Goal: Information Seeking & Learning: Learn about a topic

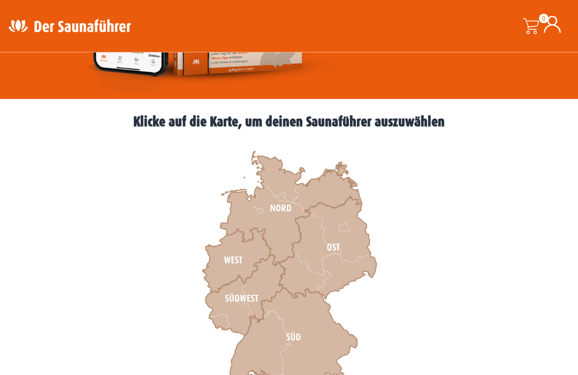
scroll to position [284, 0]
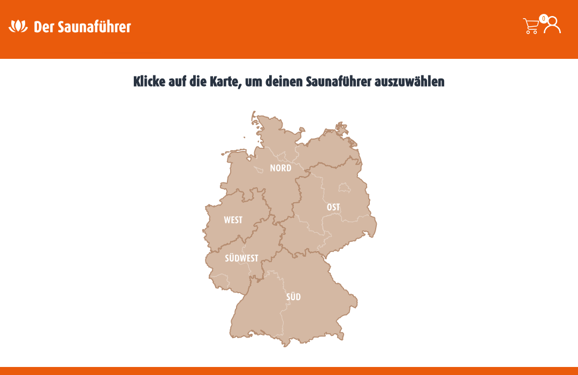
click at [245, 258] on icon at bounding box center [245, 255] width 80 height 81
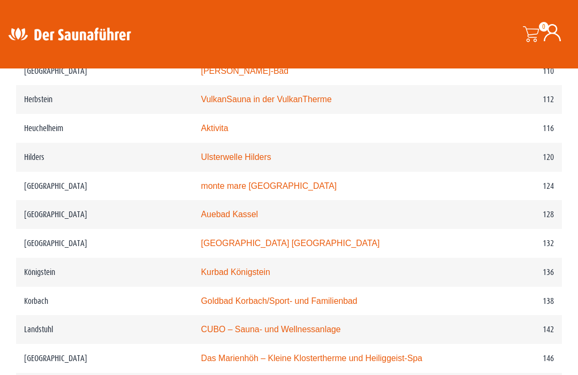
scroll to position [1281, 0]
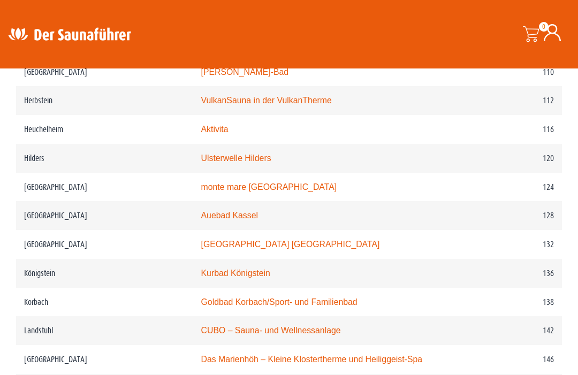
click at [201, 190] on link "monte mare Kaiserslautern" at bounding box center [269, 187] width 136 height 9
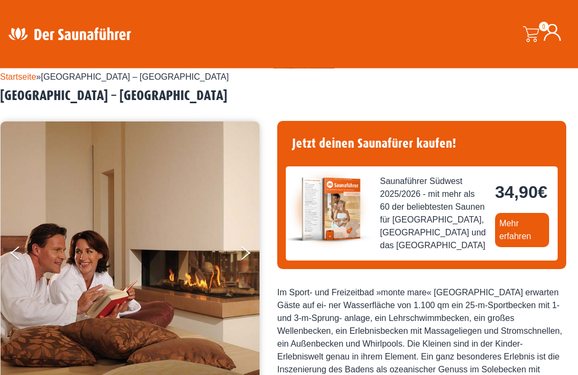
scroll to position [30, 0]
click at [495, 247] on link "Mehr erfahren" at bounding box center [522, 230] width 54 height 34
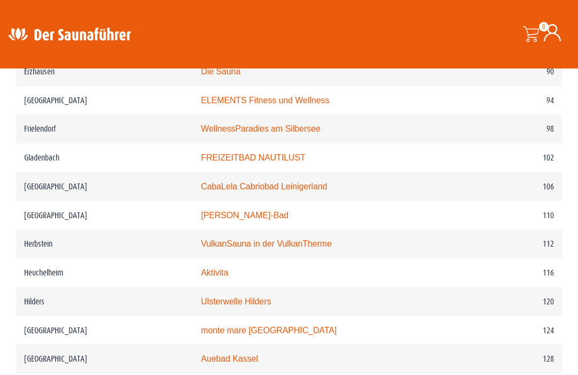
scroll to position [1202, 0]
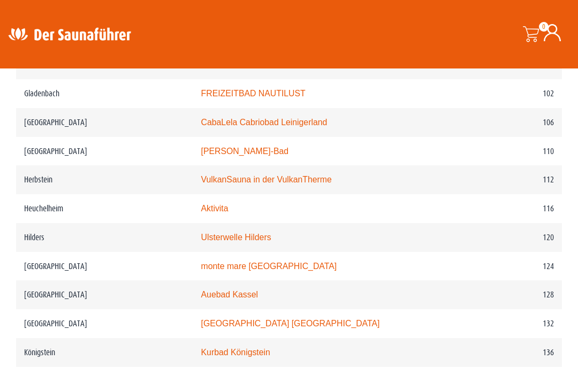
click at [203, 267] on link "monte mare Kaiserslautern" at bounding box center [269, 266] width 136 height 9
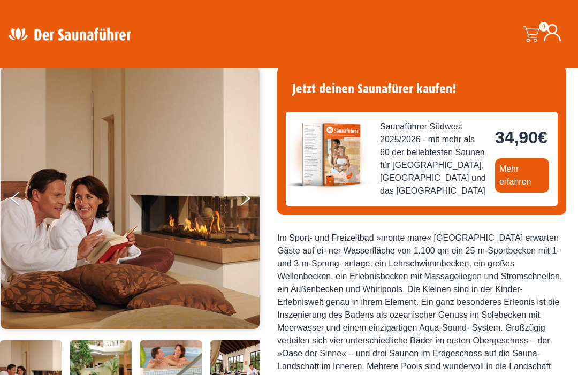
scroll to position [84, 0]
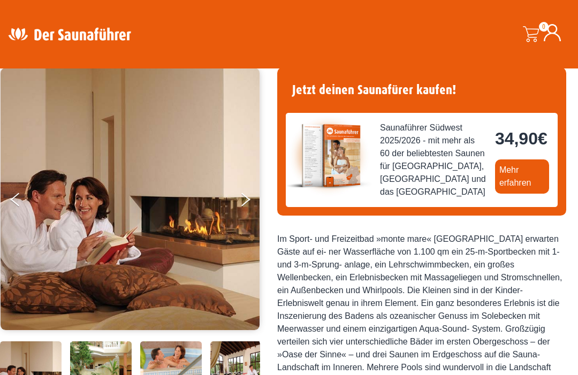
click at [495, 194] on link "Mehr erfahren" at bounding box center [522, 177] width 54 height 34
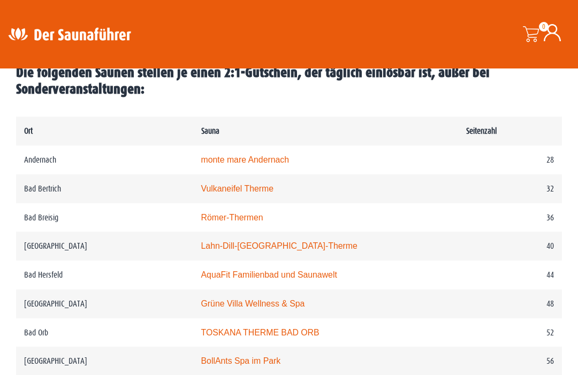
scroll to position [551, 0]
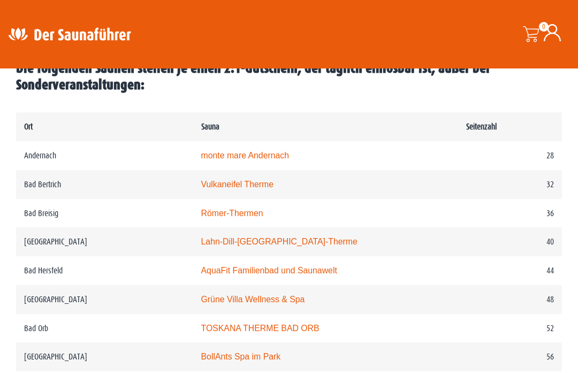
click at [201, 218] on link "Römer-Thermen" at bounding box center [232, 213] width 62 height 9
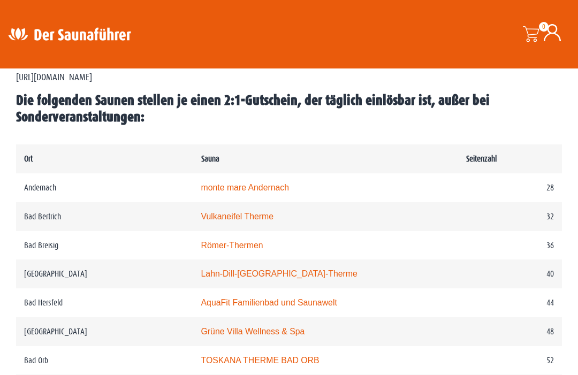
scroll to position [519, 0]
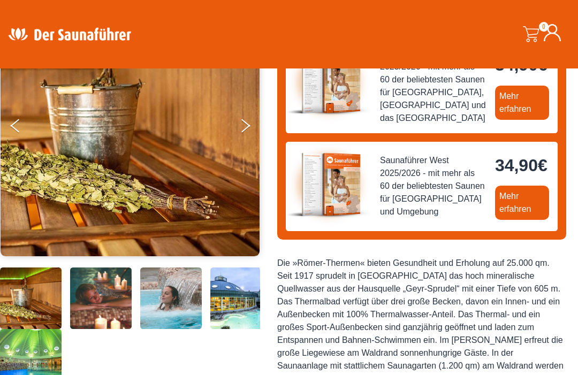
scroll to position [152, 0]
